Goal: Find specific page/section: Find specific page/section

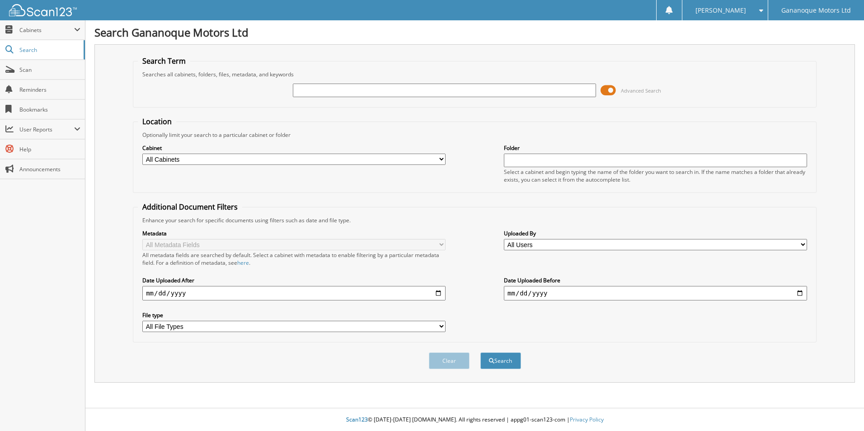
click at [226, 160] on select "All Cabinets ACCOUNTING ACCOUNTS PAYABLE CAR DEALS PARTS SERVICE RO Needs Filing" at bounding box center [293, 159] width 303 height 11
select select "29065"
click at [142, 154] on select "All Cabinets ACCOUNTING ACCOUNTS PAYABLE CAR DEALS PARTS SERVICE RO Needs Filing" at bounding box center [293, 159] width 303 height 11
click at [306, 84] on input "text" at bounding box center [444, 91] width 303 height 14
type input "181090"
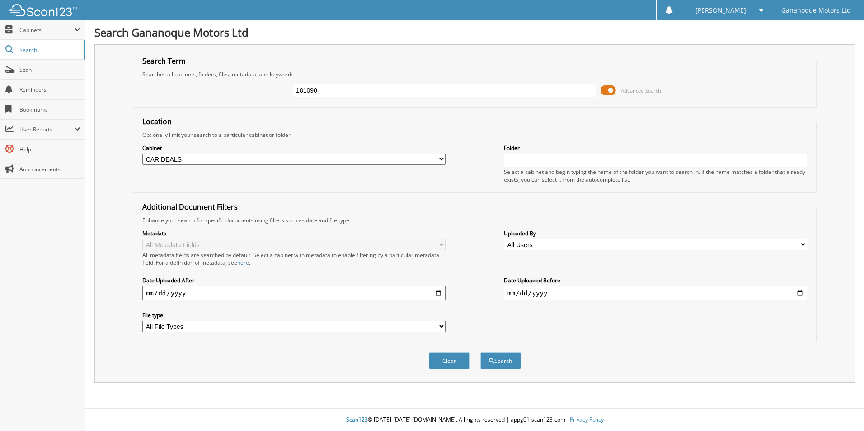
click at [480, 352] on button "Search" at bounding box center [500, 360] width 41 height 17
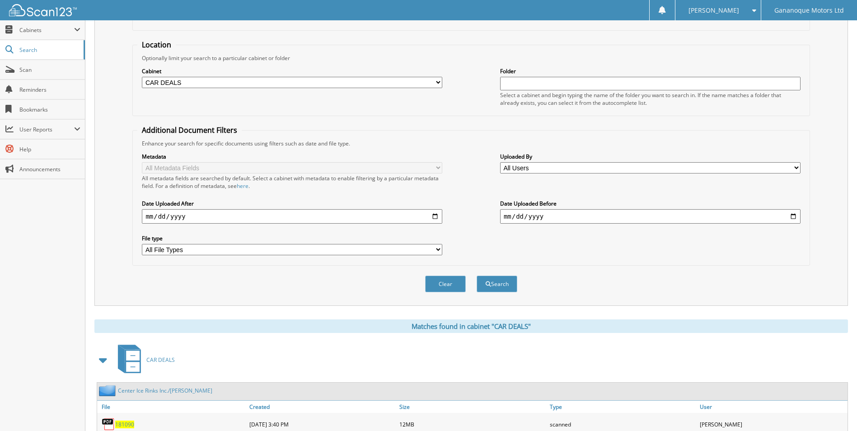
scroll to position [204, 0]
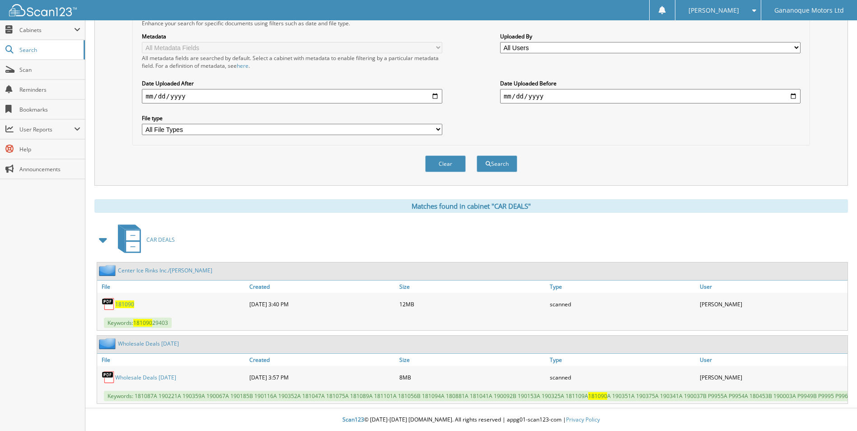
click at [123, 300] on span "181090" at bounding box center [124, 304] width 19 height 8
